Goal: Task Accomplishment & Management: Complete application form

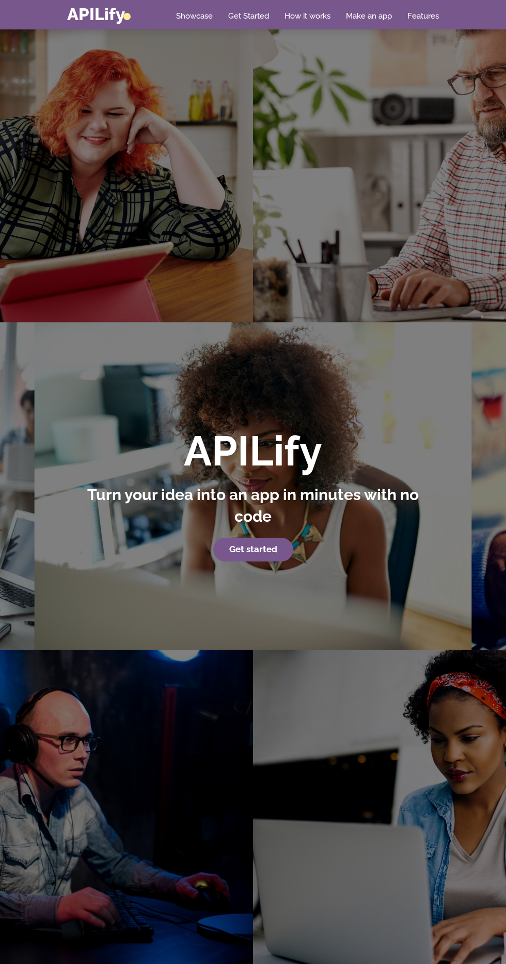
scroll to position [10, 0]
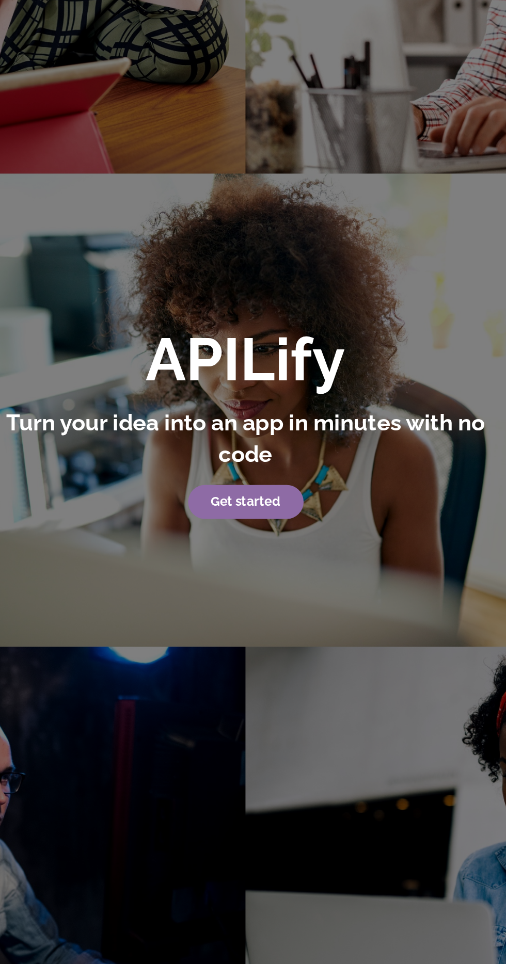
click at [258, 544] on strong "Get started" at bounding box center [253, 539] width 48 height 10
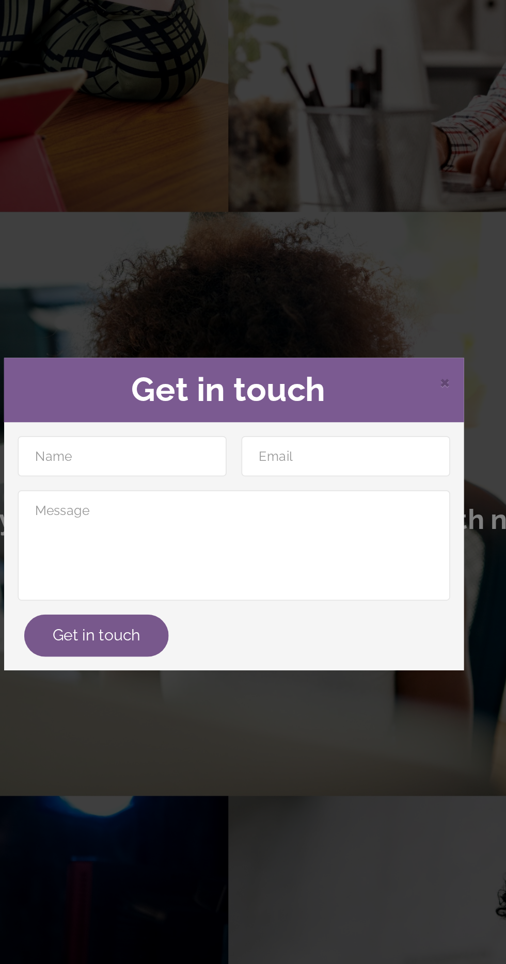
click at [365, 318] on div "× Get in touch Get in touch" at bounding box center [253, 482] width 506 height 964
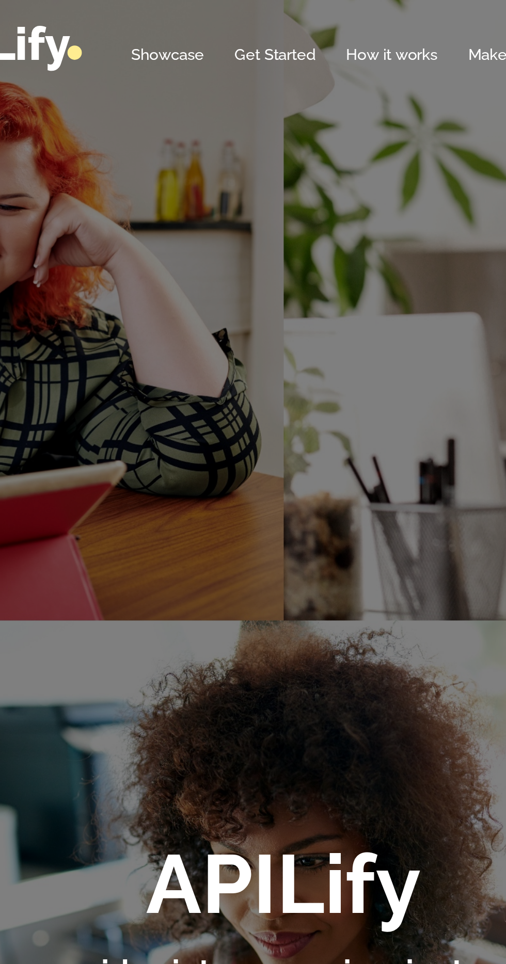
scroll to position [0, 0]
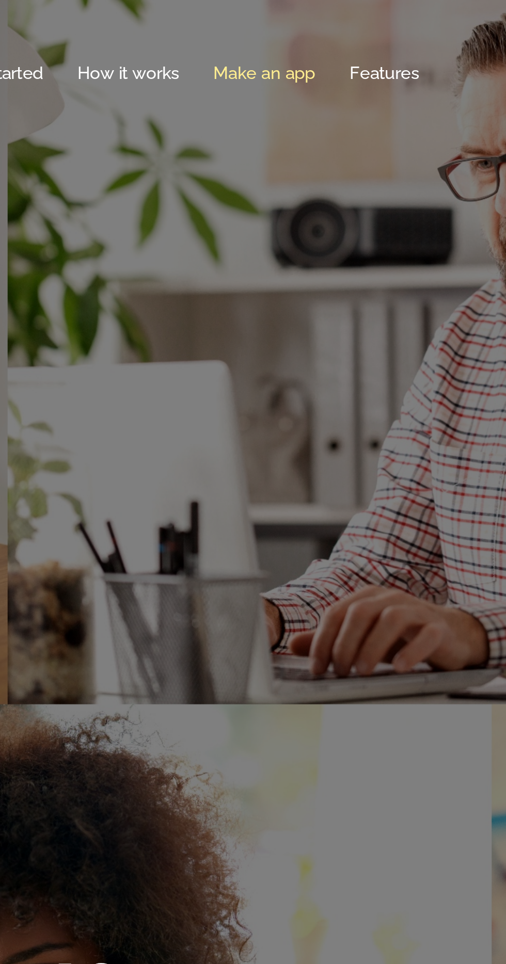
click at [381, 33] on link "Make an app" at bounding box center [369, 33] width 46 height 10
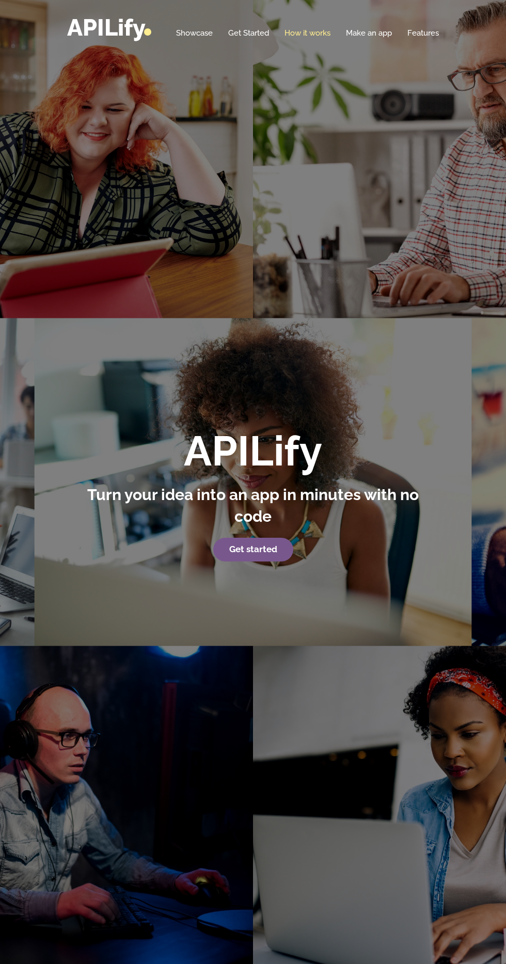
click at [312, 32] on link "How it works" at bounding box center [307, 33] width 46 height 10
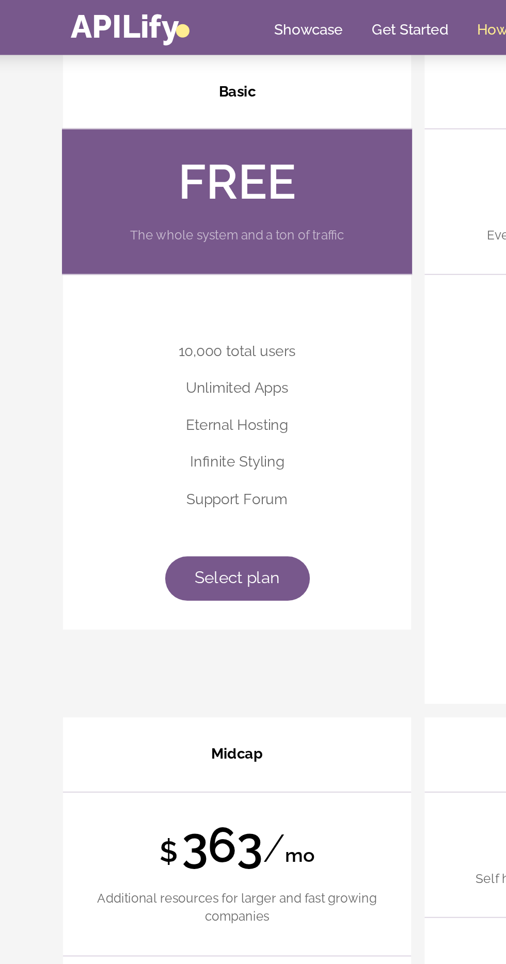
scroll to position [3734, 0]
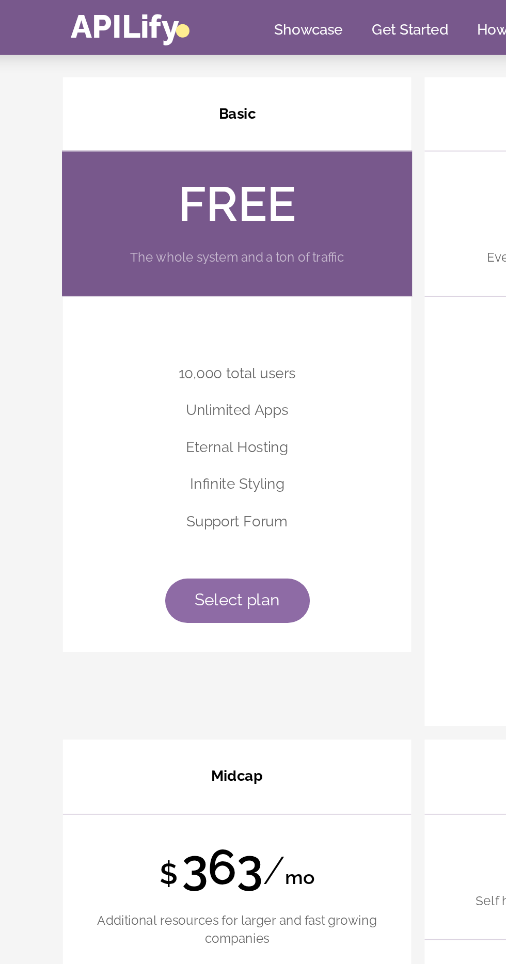
click at [165, 326] on span "Select plan" at bounding box center [156, 321] width 45 height 10
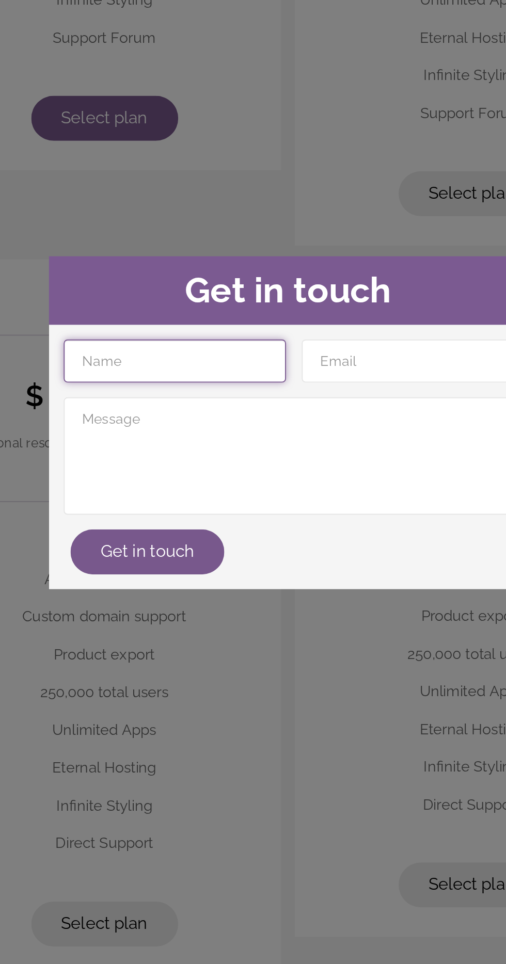
click at [201, 452] on input "text" at bounding box center [193, 449] width 117 height 23
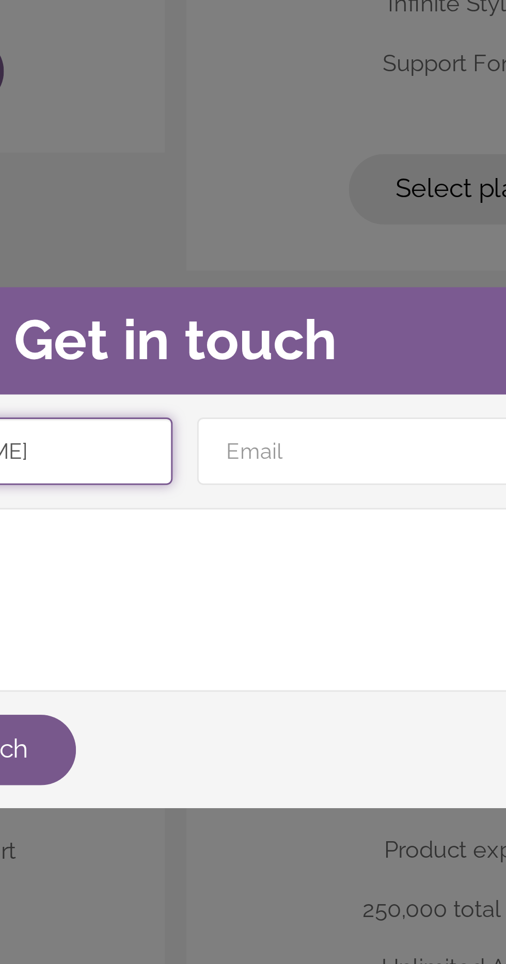
type input "Ernesto"
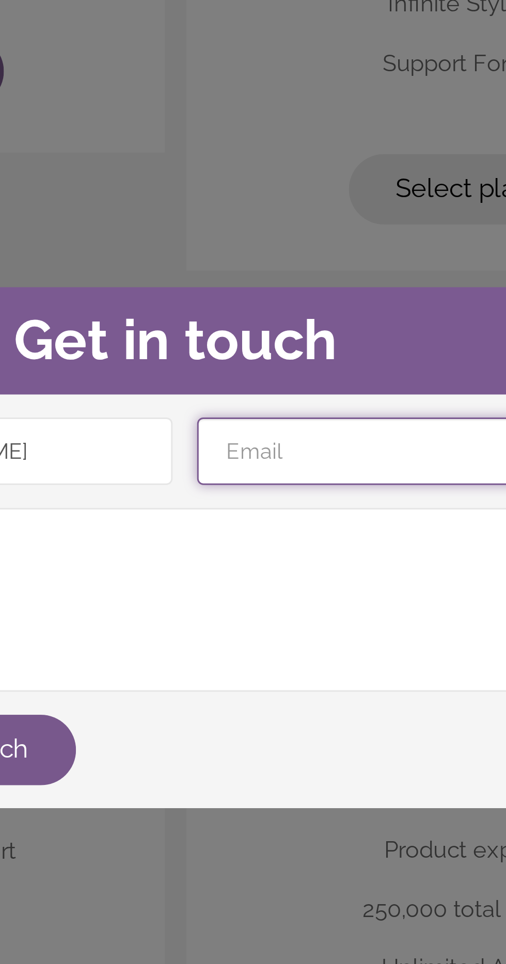
click at [296, 452] on input "email" at bounding box center [318, 449] width 117 height 23
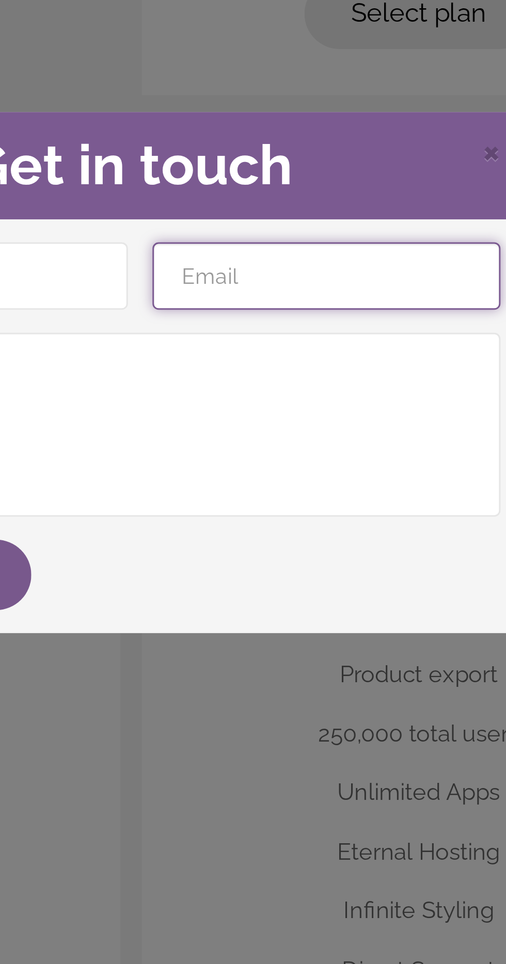
type input "ernestoferioli@hotmail.com"
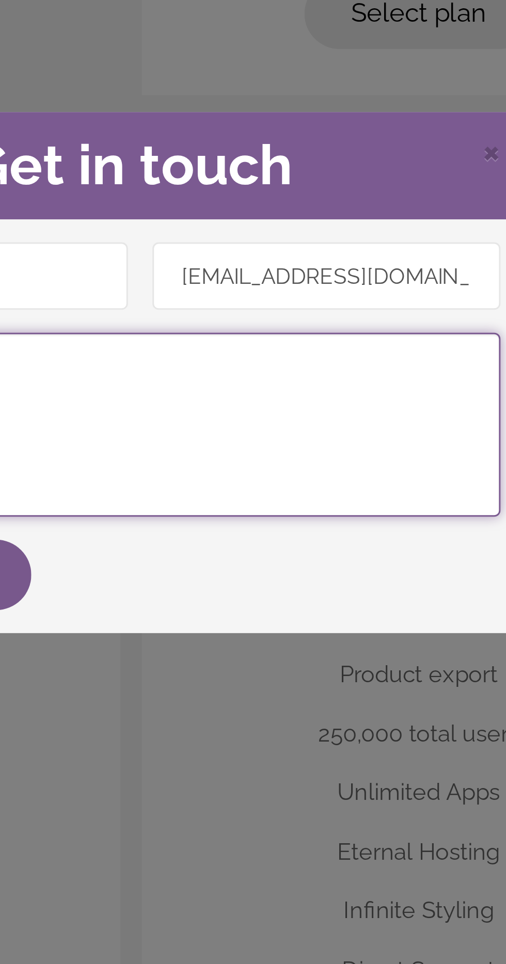
click at [261, 494] on textarea at bounding box center [256, 499] width 242 height 62
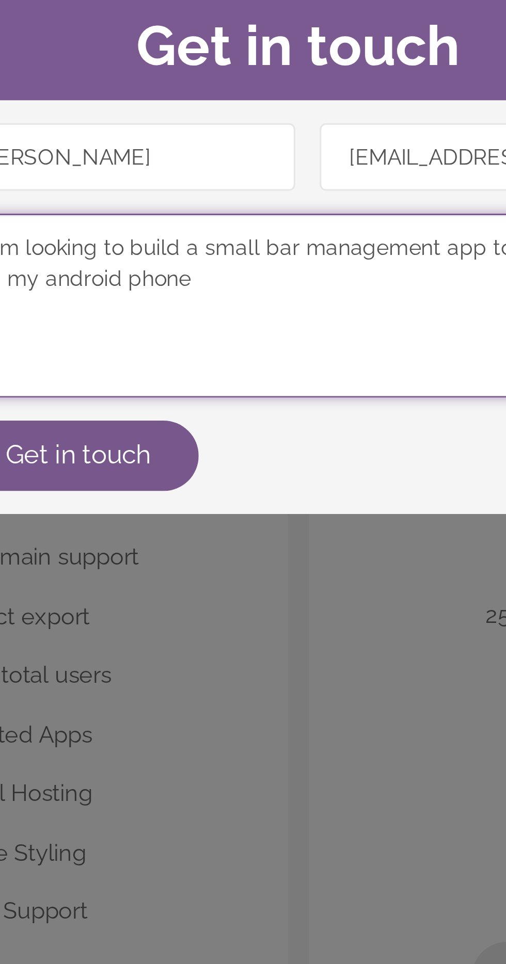
type textarea "I am looking to build a small bar management app to use locally on my android p…"
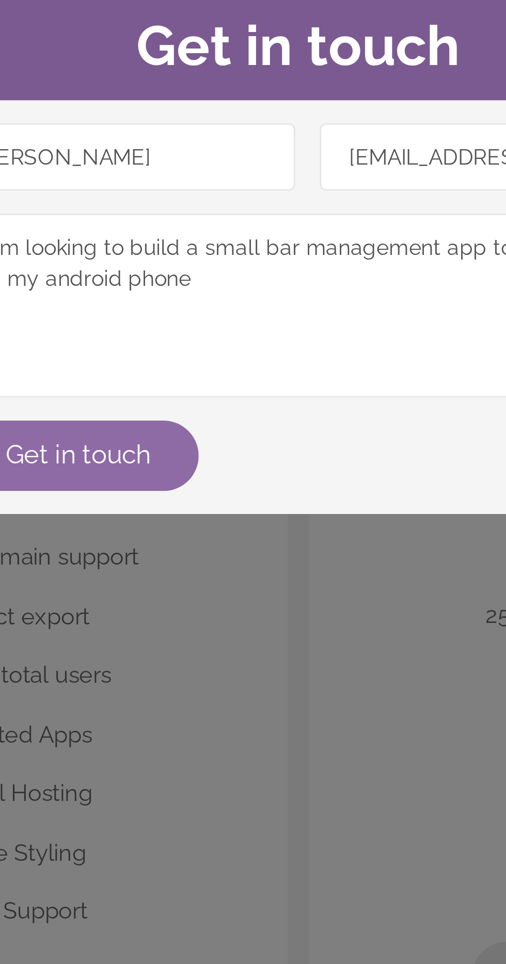
click at [196, 550] on button "Get in touch" at bounding box center [178, 550] width 81 height 24
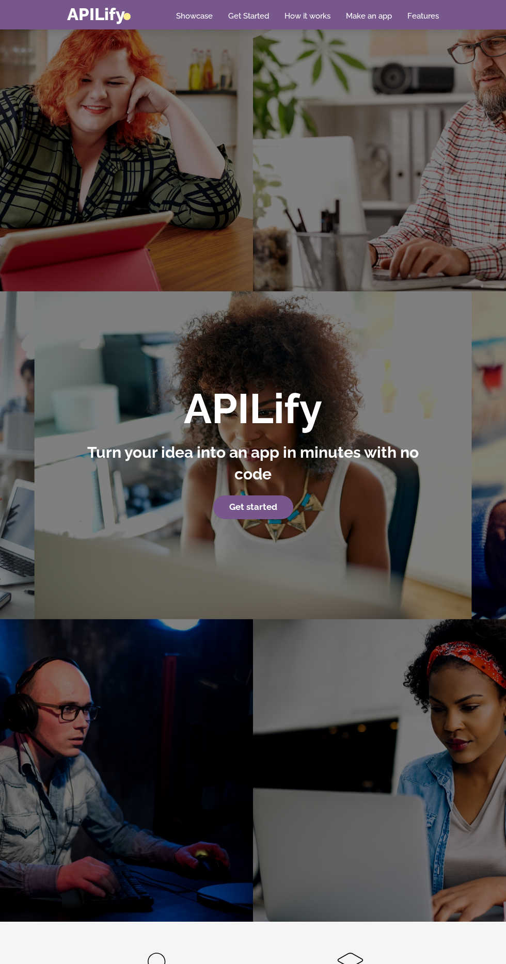
scroll to position [37, 0]
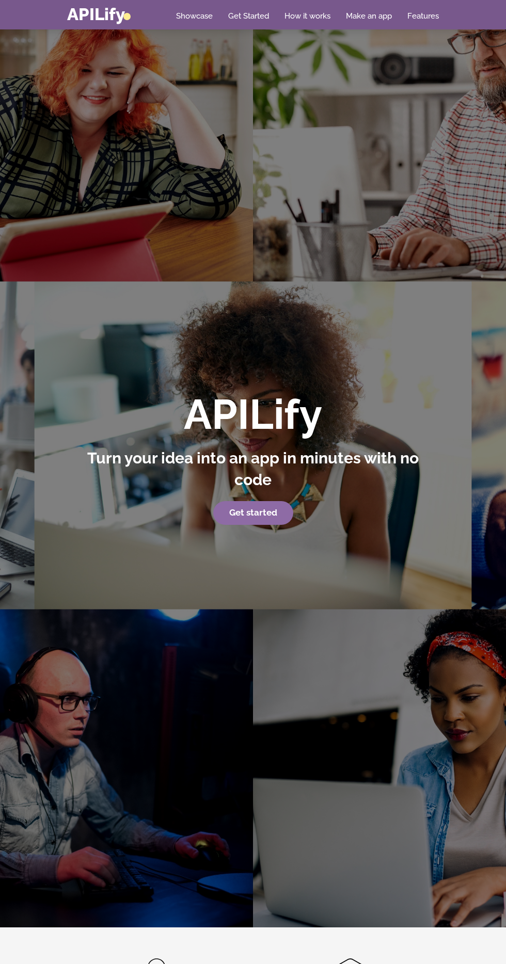
click at [257, 517] on strong "Get started" at bounding box center [253, 512] width 48 height 10
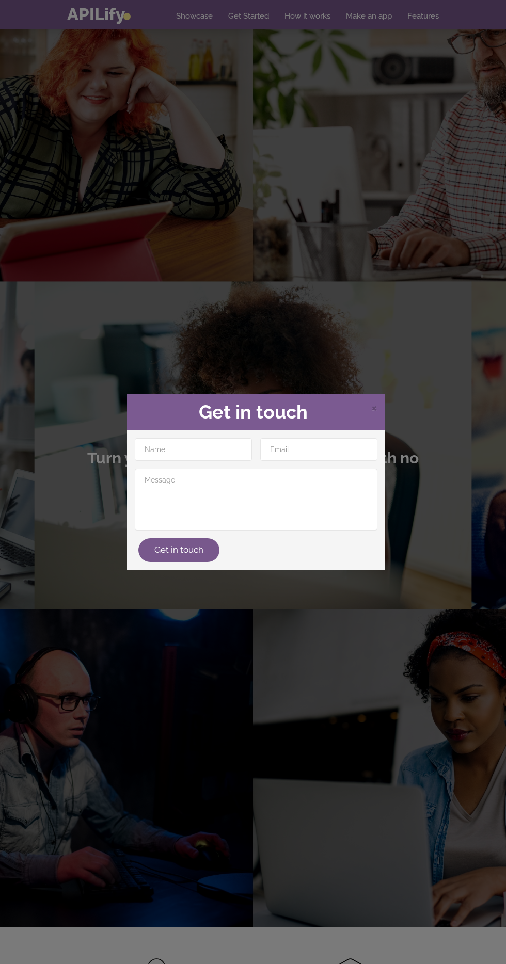
click at [80, 681] on div "× Get in touch Get in touch" at bounding box center [253, 482] width 506 height 964
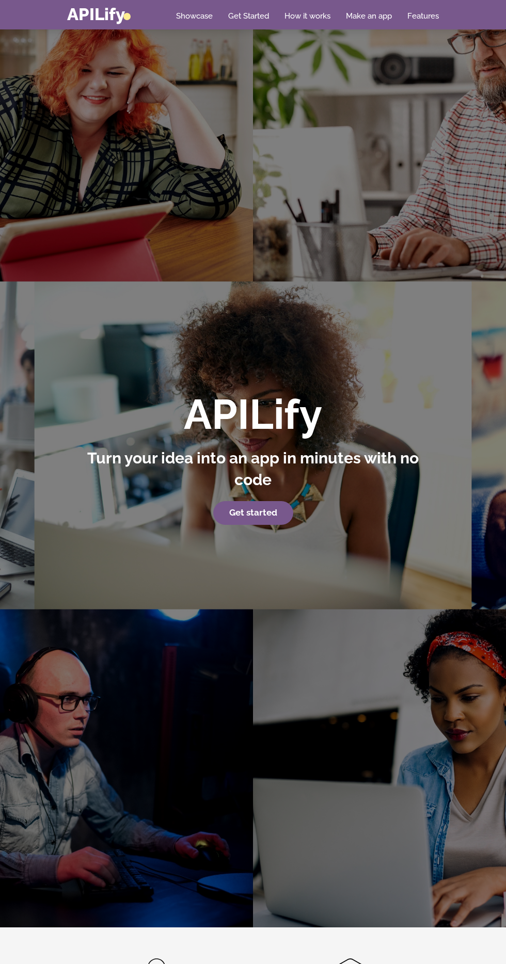
click at [111, 753] on div "APILify Turn your idea into an app in minutes with no code Get started" at bounding box center [253, 445] width 506 height 964
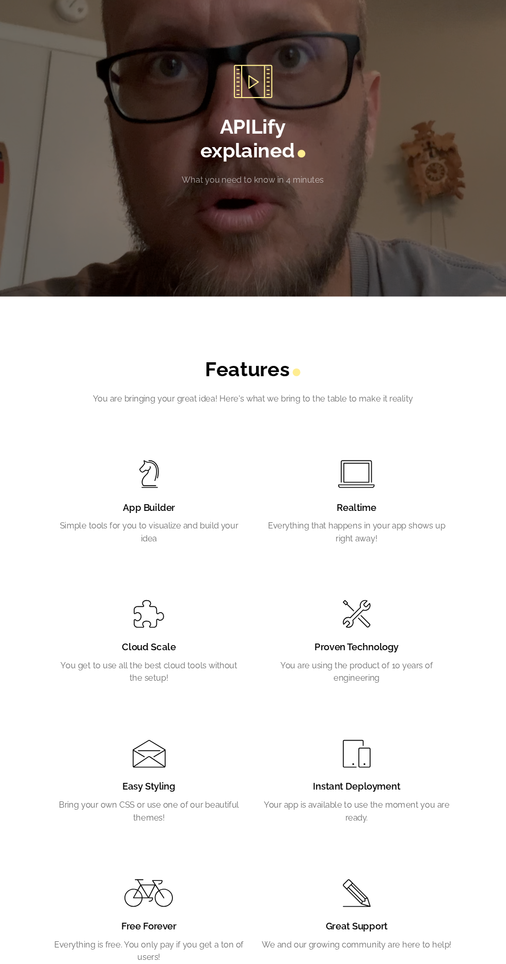
scroll to position [2345, 0]
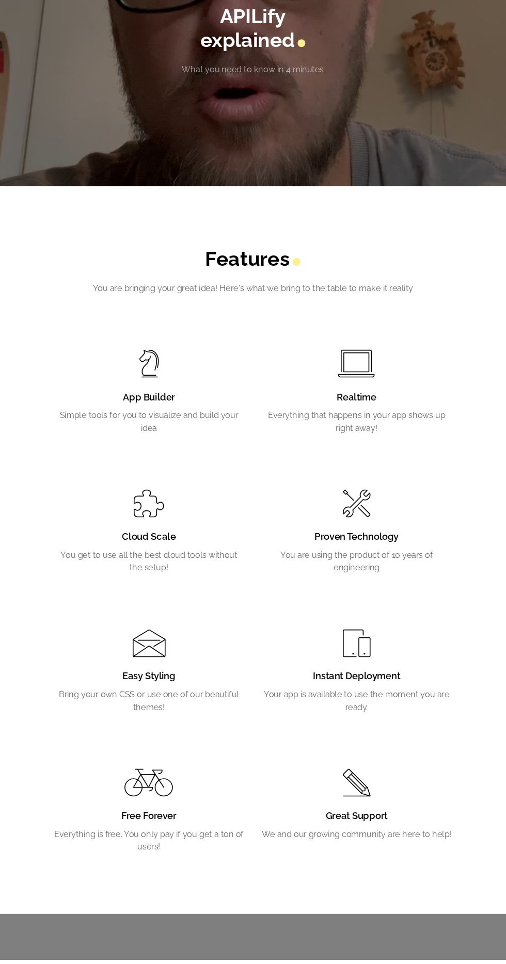
click at [180, 474] on div "App Builder Simple tools for you to visualize and build your idea" at bounding box center [155, 409] width 193 height 130
click at [176, 474] on div "App Builder Simple tools for you to visualize and build your idea" at bounding box center [156, 448] width 178 height 51
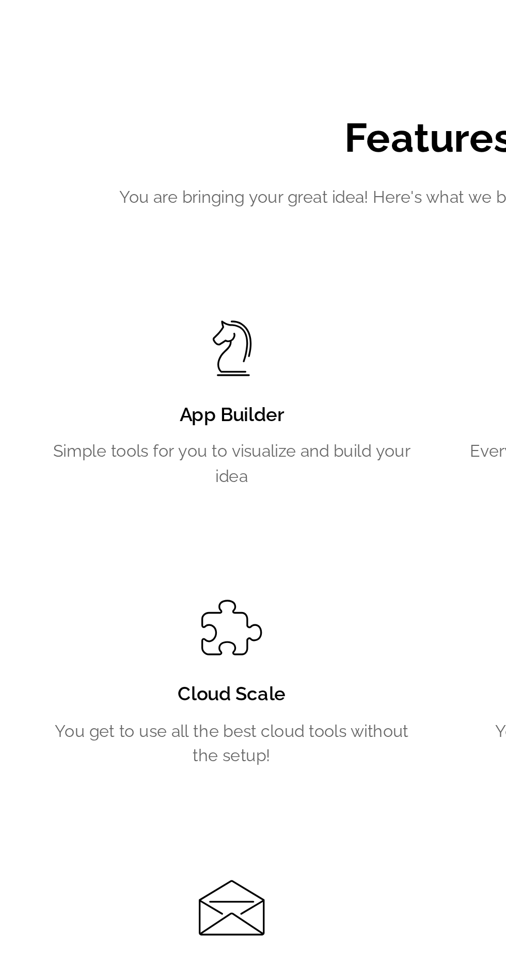
scroll to position [2347, 0]
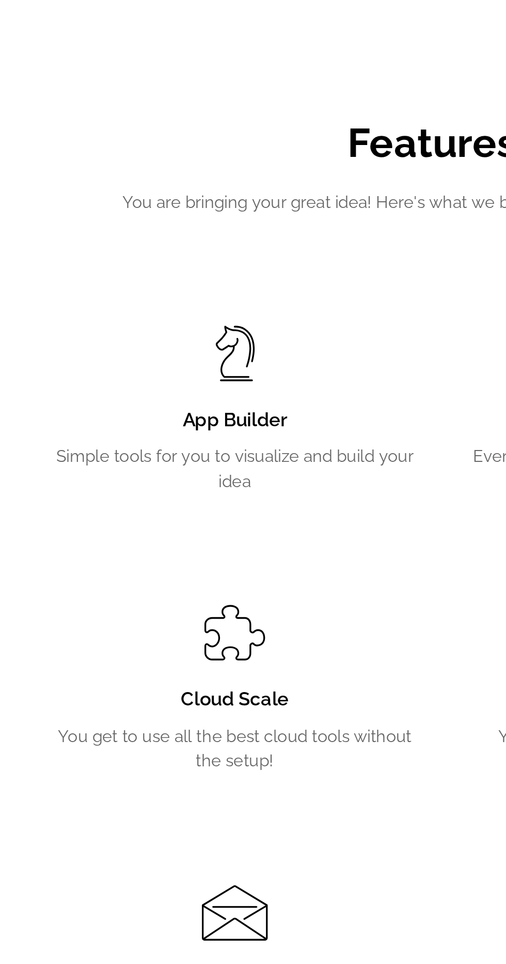
click at [159, 419] on span at bounding box center [156, 406] width 19 height 26
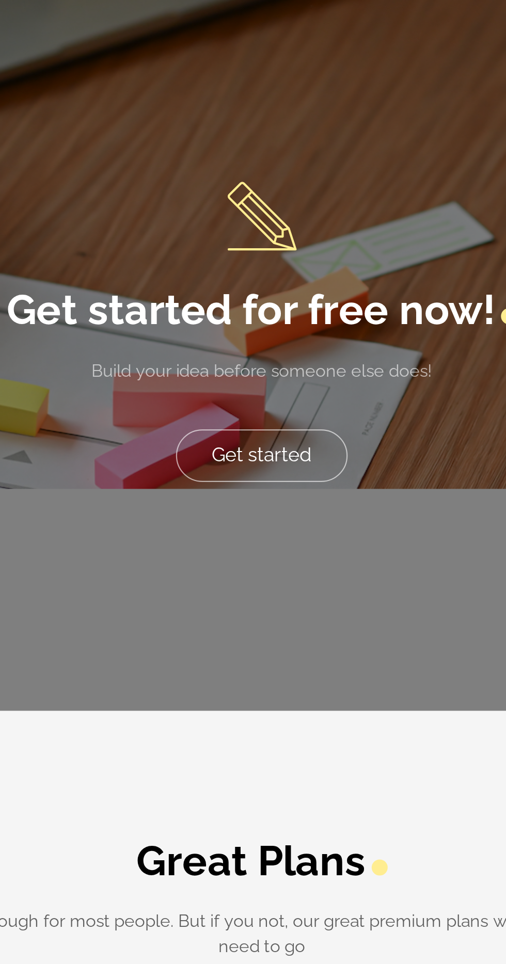
scroll to position [3082, 0]
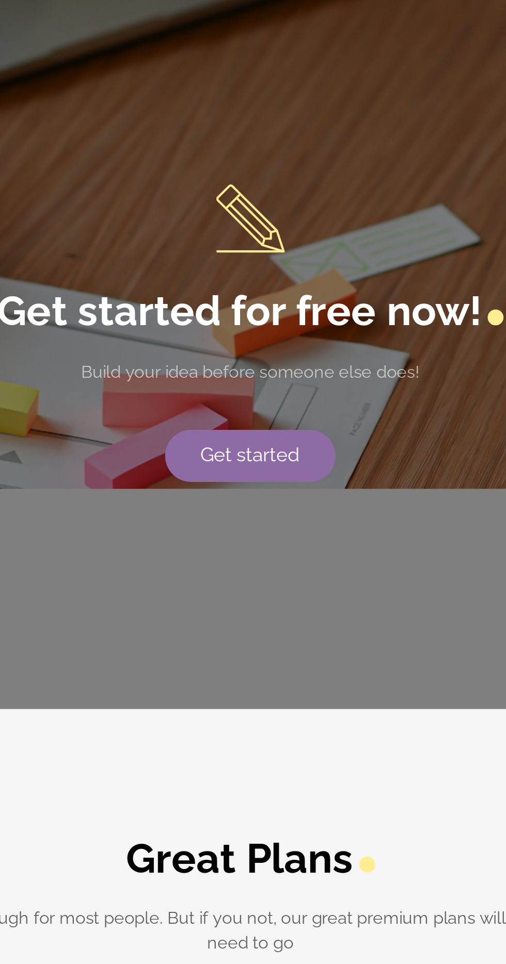
click at [249, 422] on link "Get started" at bounding box center [252, 410] width 77 height 24
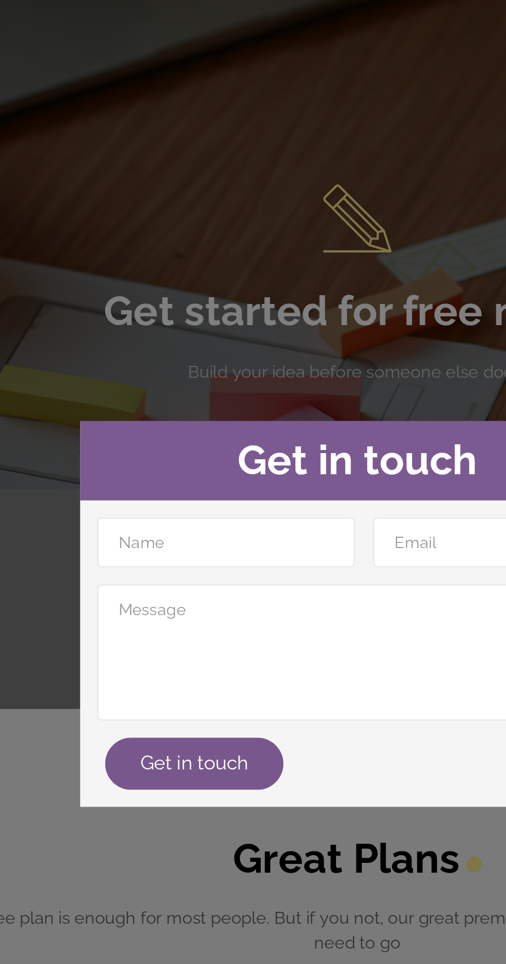
click at [150, 388] on div "× Get in touch Get in touch" at bounding box center [253, 482] width 506 height 964
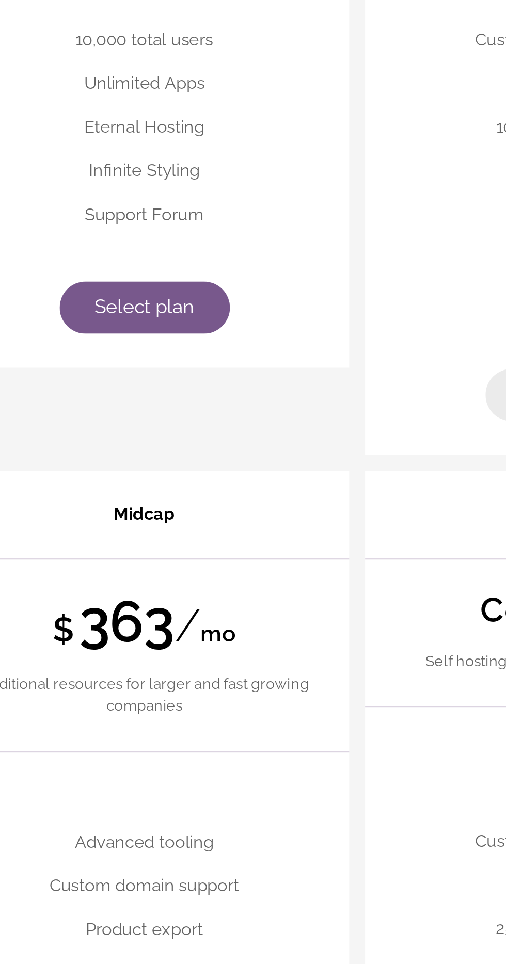
scroll to position [3399, 0]
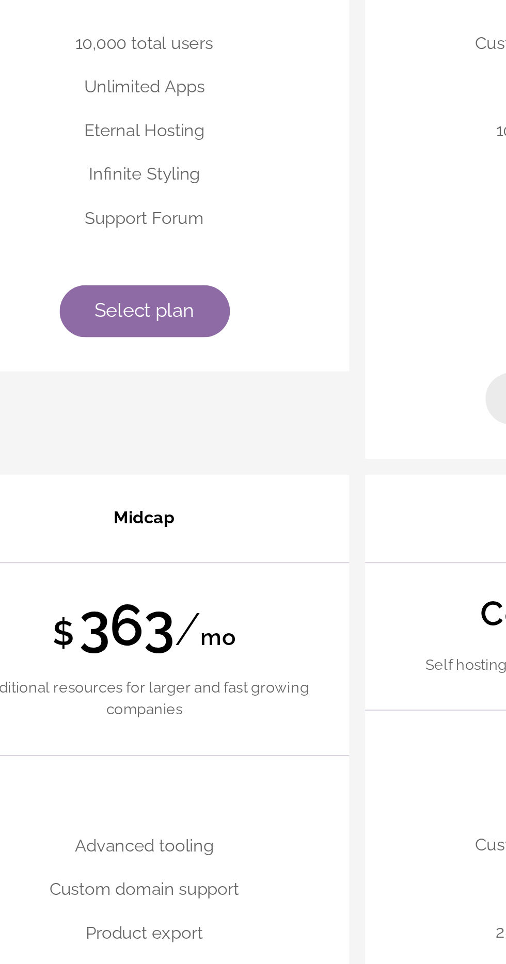
click at [151, 661] on span "Select plan" at bounding box center [156, 656] width 45 height 10
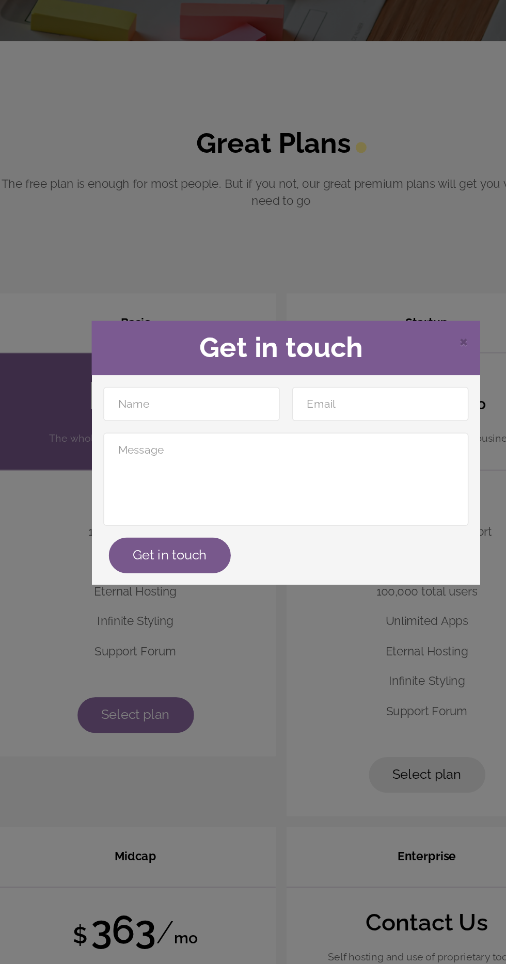
scroll to position [3400, 0]
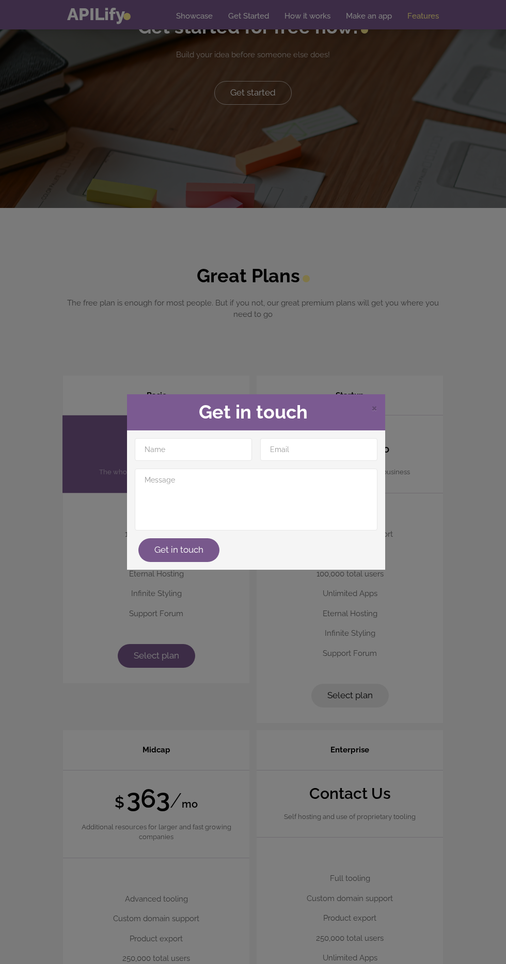
click at [411, 318] on div "× Get in touch Get in touch" at bounding box center [253, 482] width 506 height 964
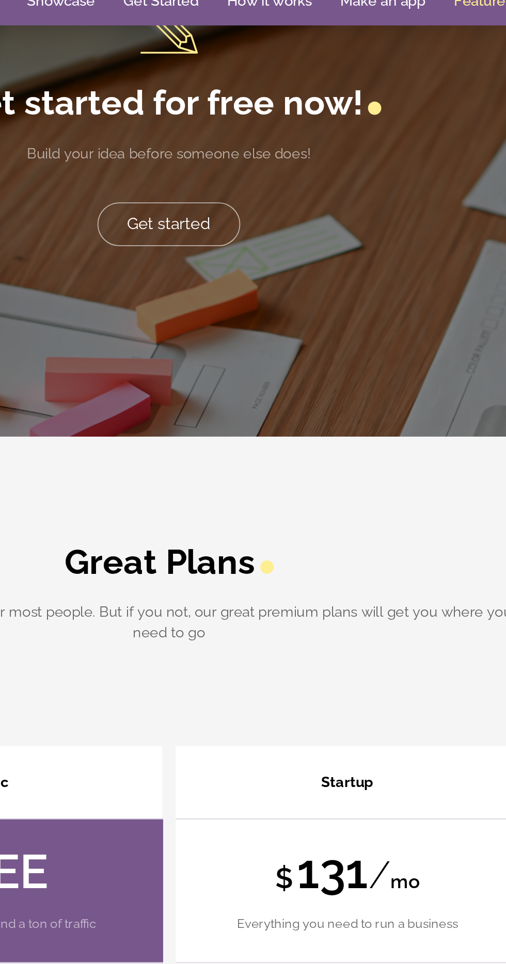
scroll to position [3355, 0]
